Goal: Check status: Check status

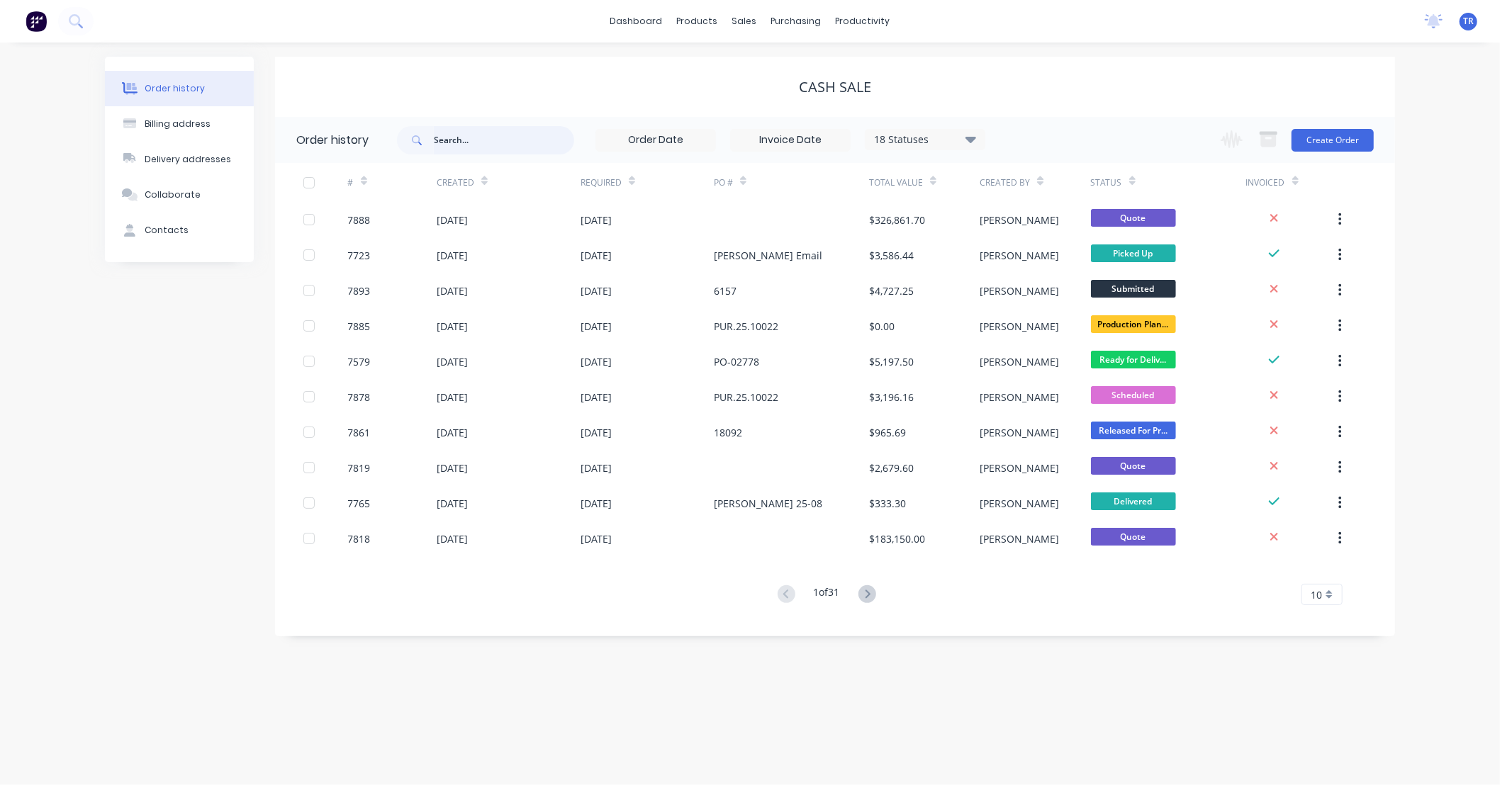
click at [478, 141] on input "text" at bounding box center [504, 140] width 140 height 29
type input "98515"
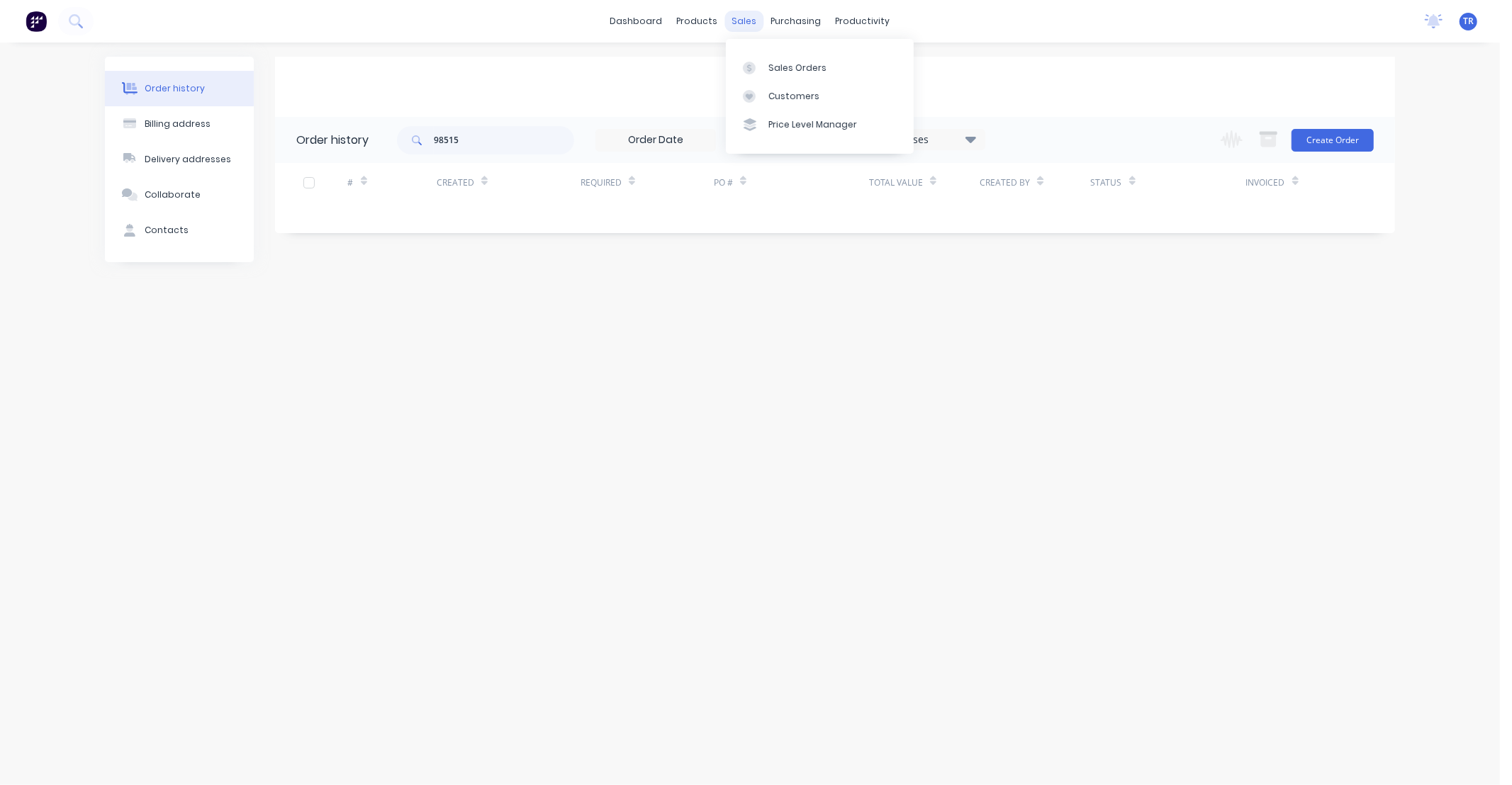
click at [746, 25] on div "sales" at bounding box center [744, 21] width 39 height 21
click at [788, 67] on div "Sales Orders" at bounding box center [797, 67] width 58 height 12
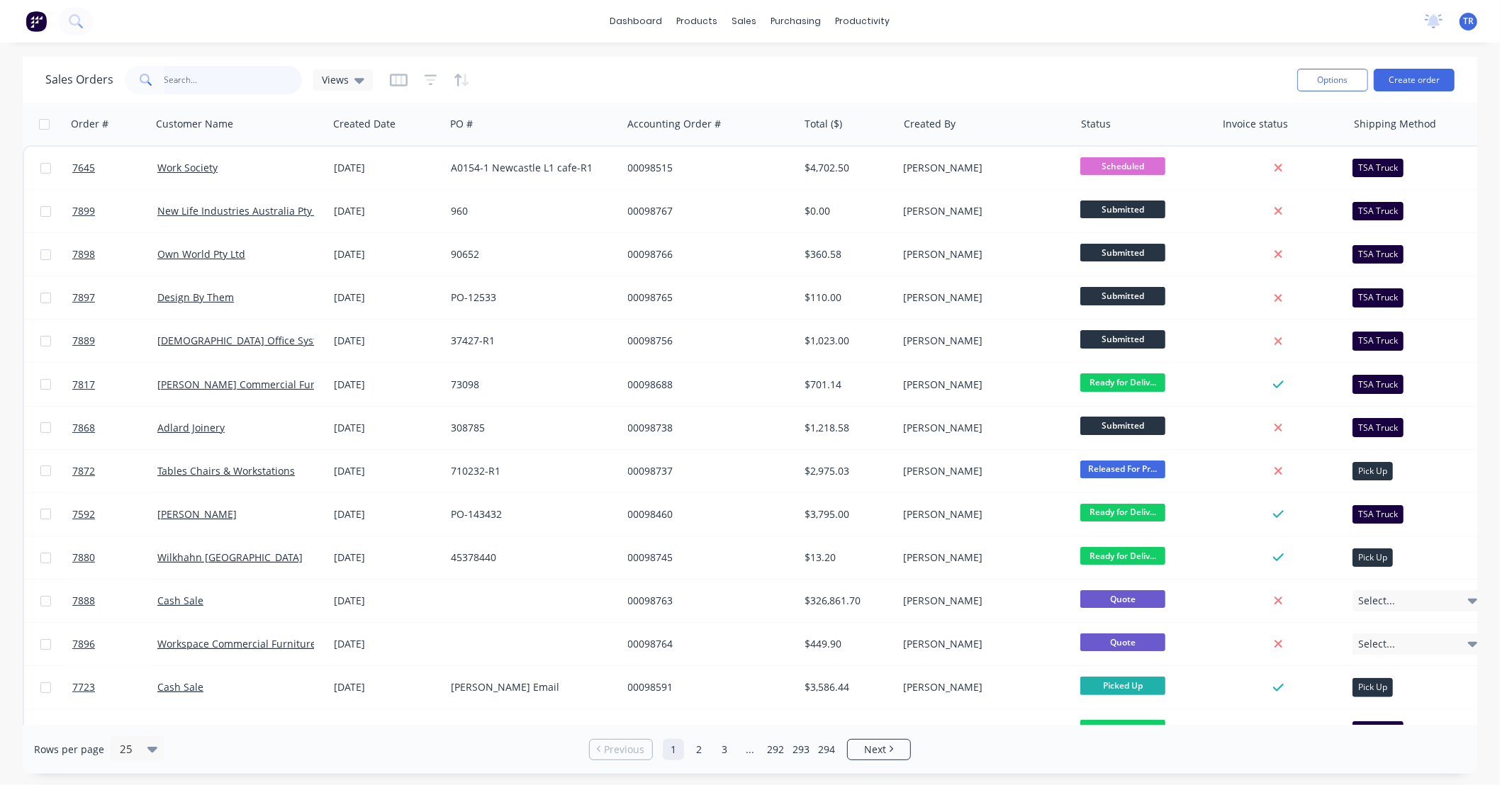
click at [208, 78] on input "text" at bounding box center [233, 80] width 139 height 29
type input "98515"
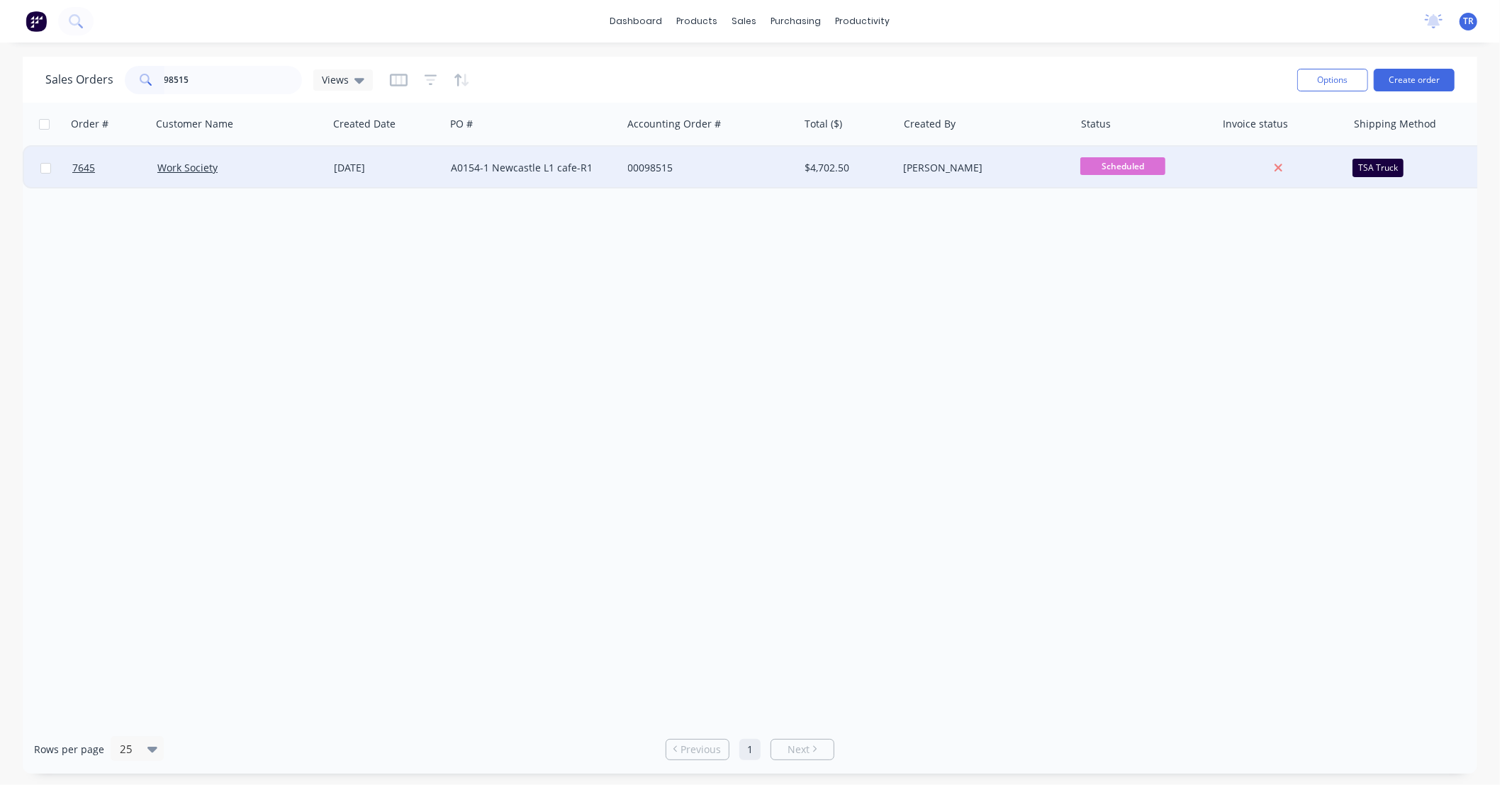
click at [231, 159] on div "Work Society" at bounding box center [240, 168] width 177 height 43
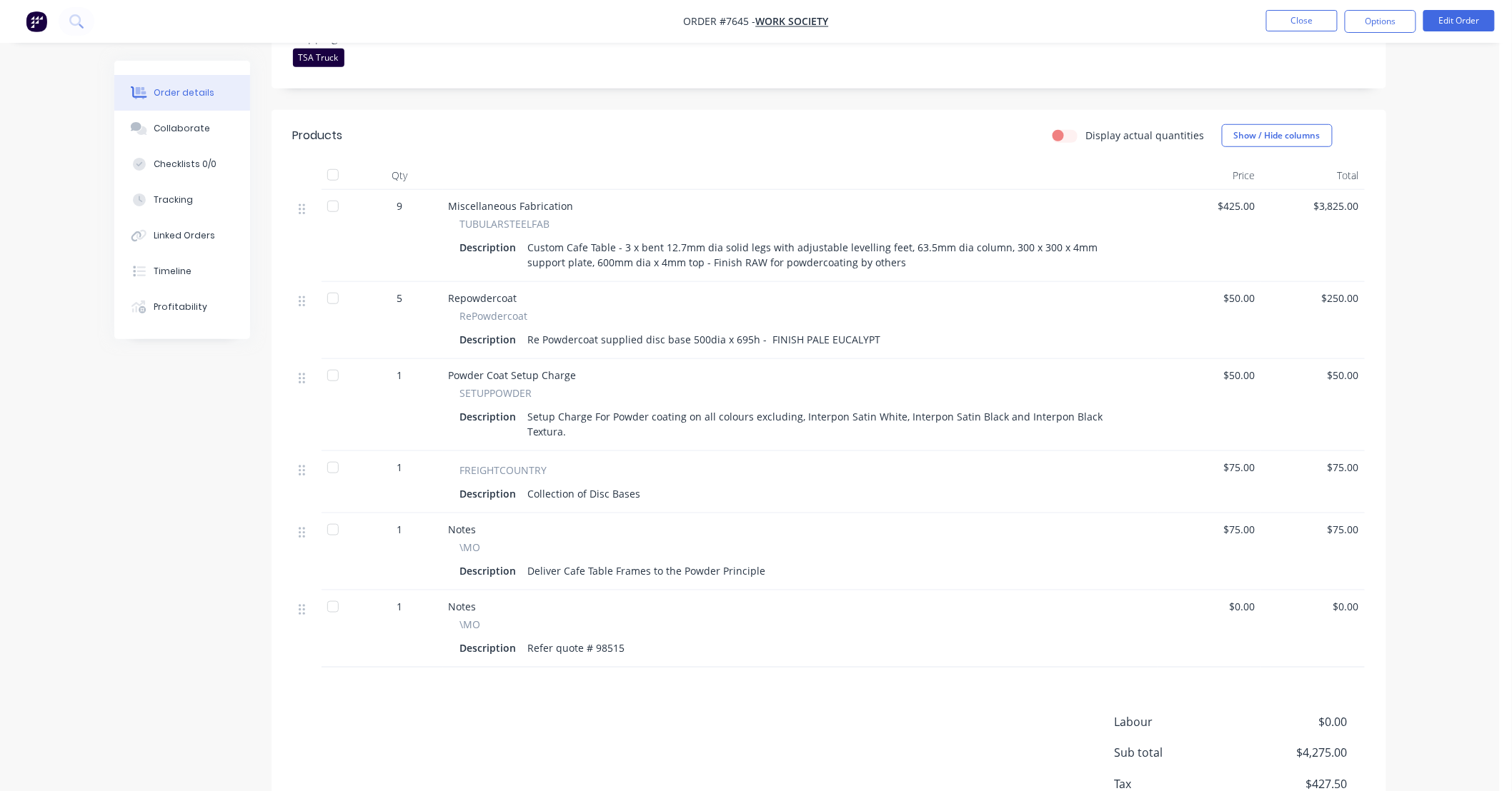
scroll to position [422, 0]
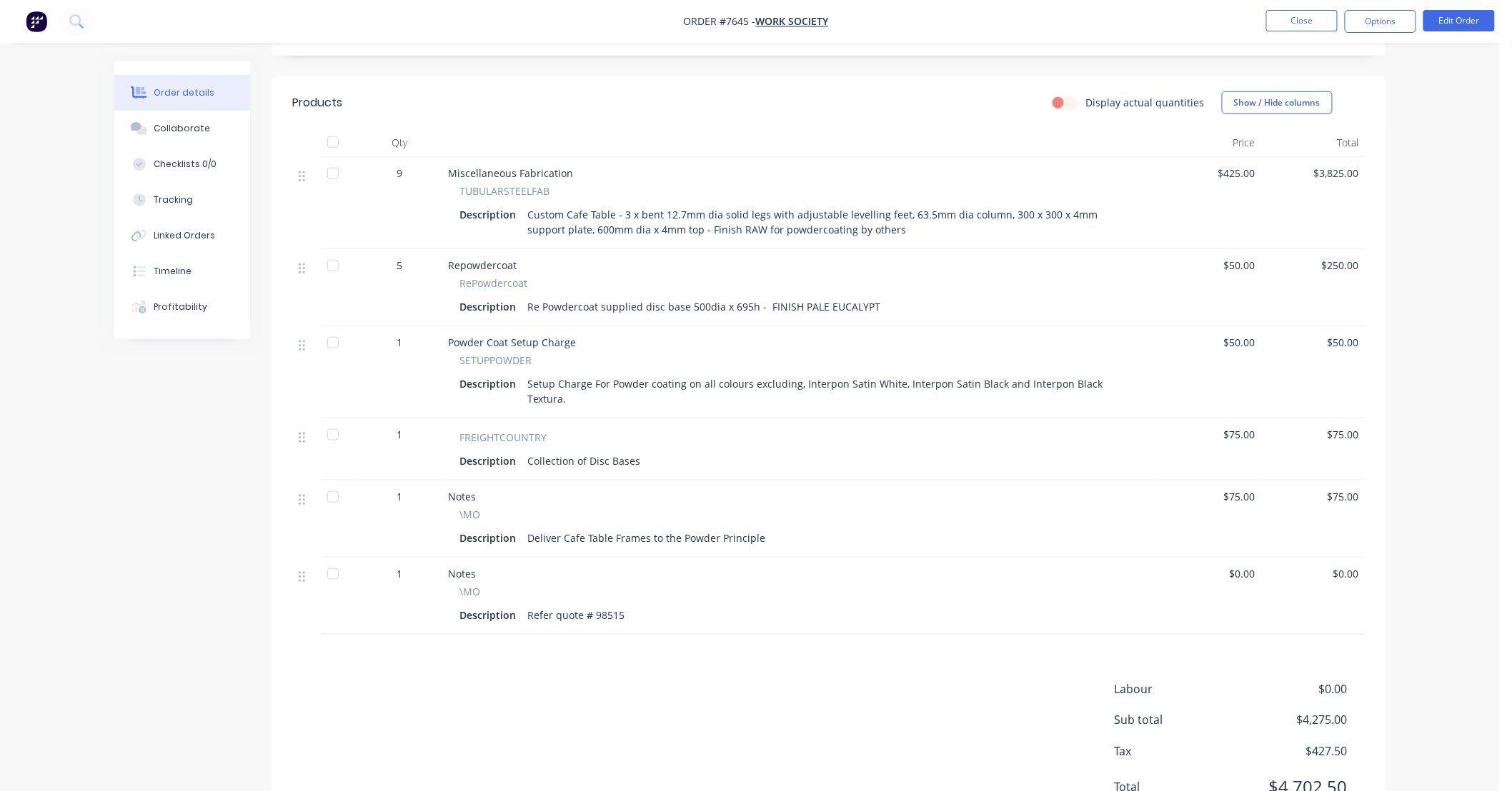
click at [1409, 309] on div "Order details Collaborate Checklists 0/0 Tracking Linked Orders Timeline Profit…" at bounding box center [750, 218] width 1500 height 1281
drag, startPoint x: 1420, startPoint y: 263, endPoint x: 1433, endPoint y: 232, distance: 33.6
click at [1429, 241] on div "Order details Collaborate Checklists 0/0 Tracking Linked Orders Timeline Profit…" at bounding box center [750, 218] width 1500 height 1281
